Goal: Find specific page/section: Find specific page/section

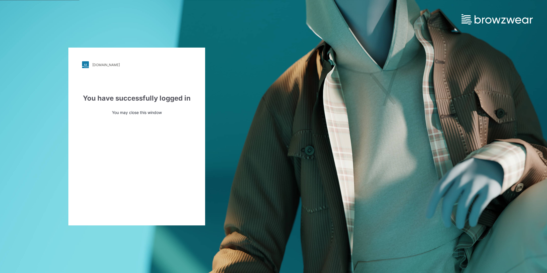
click at [109, 64] on div "[DOMAIN_NAME]" at bounding box center [106, 65] width 28 height 4
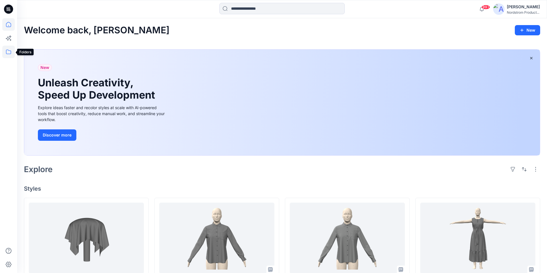
click at [9, 52] on icon at bounding box center [8, 52] width 13 height 13
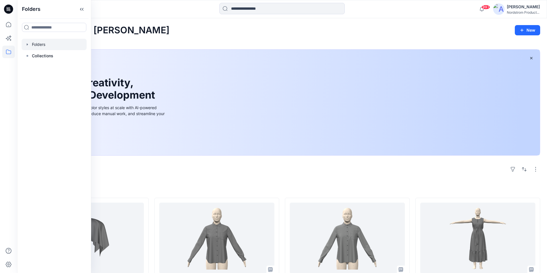
click at [41, 43] on div at bounding box center [54, 44] width 65 height 11
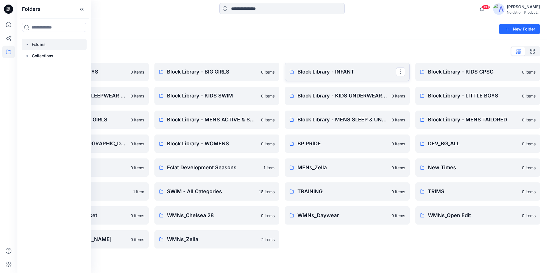
click at [320, 72] on p "Block Library - INFANT" at bounding box center [347, 72] width 99 height 8
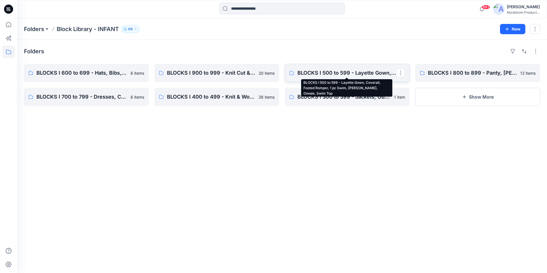
click at [318, 73] on p "BLOCKS I 500 to 599 - Layette Gown, Coverall, Footed Romper, 1 pc Swim, Bunting…" at bounding box center [347, 73] width 99 height 8
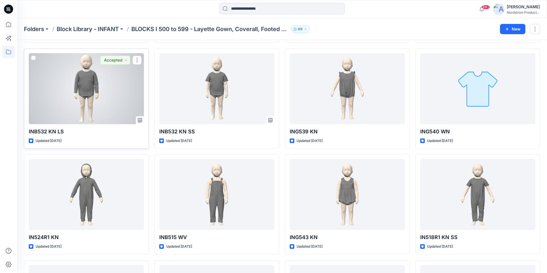
scroll to position [223, 0]
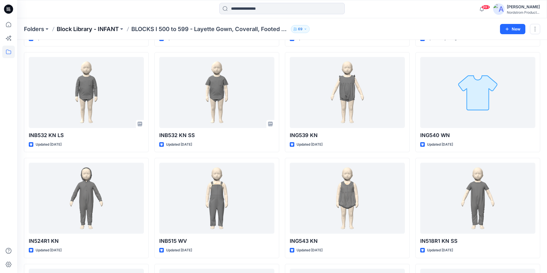
click at [105, 29] on p "Block Library - INFANT" at bounding box center [88, 29] width 62 height 8
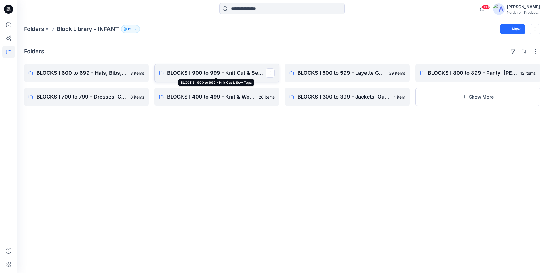
click at [188, 72] on p "BLOCKS I 900 to 999 - Knit Cut & Sew Tops" at bounding box center [216, 73] width 99 height 8
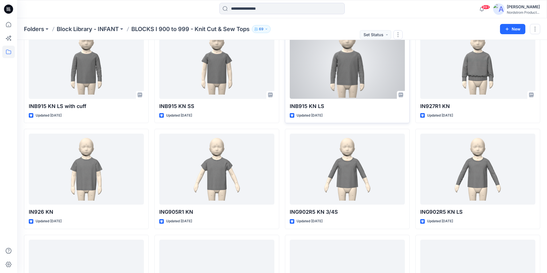
scroll to position [42, 0]
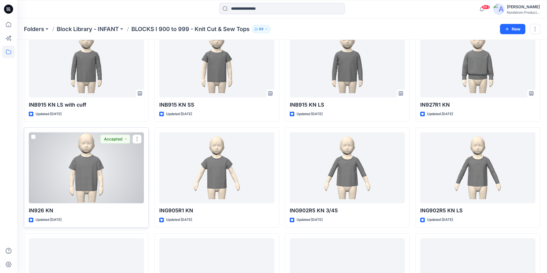
click at [83, 175] on div at bounding box center [86, 167] width 115 height 71
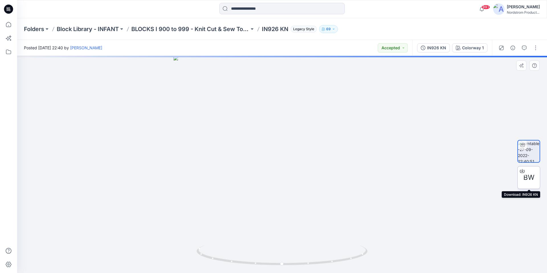
click at [529, 175] on span "BW" at bounding box center [529, 177] width 11 height 10
